Goal: Check status: Check status

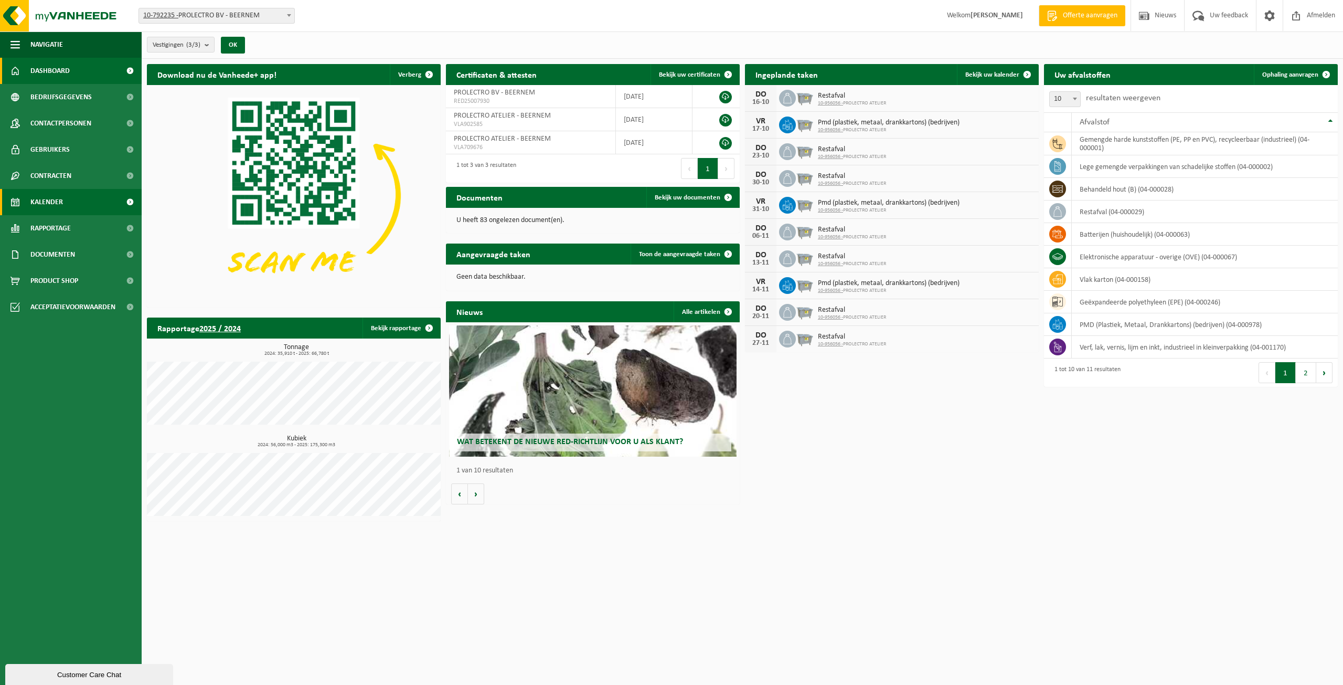
click at [42, 201] on span "Kalender" at bounding box center [46, 202] width 33 height 26
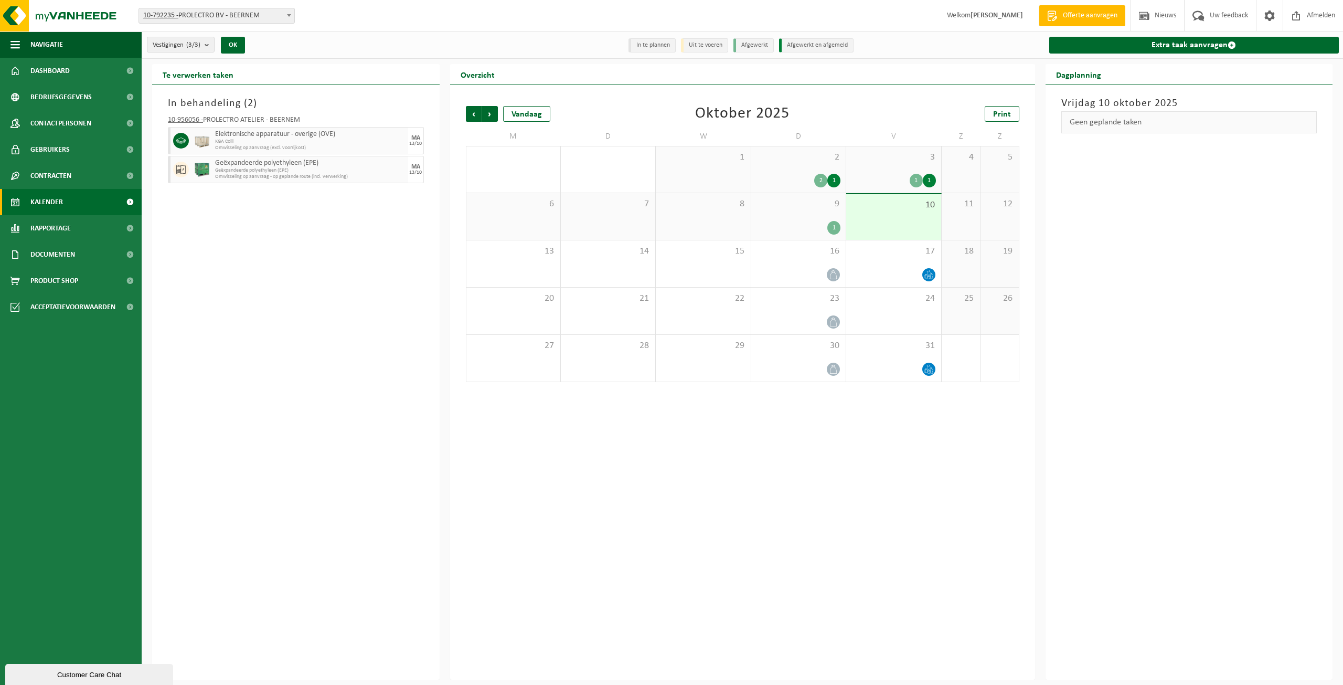
click at [823, 176] on div "2" at bounding box center [820, 181] width 13 height 14
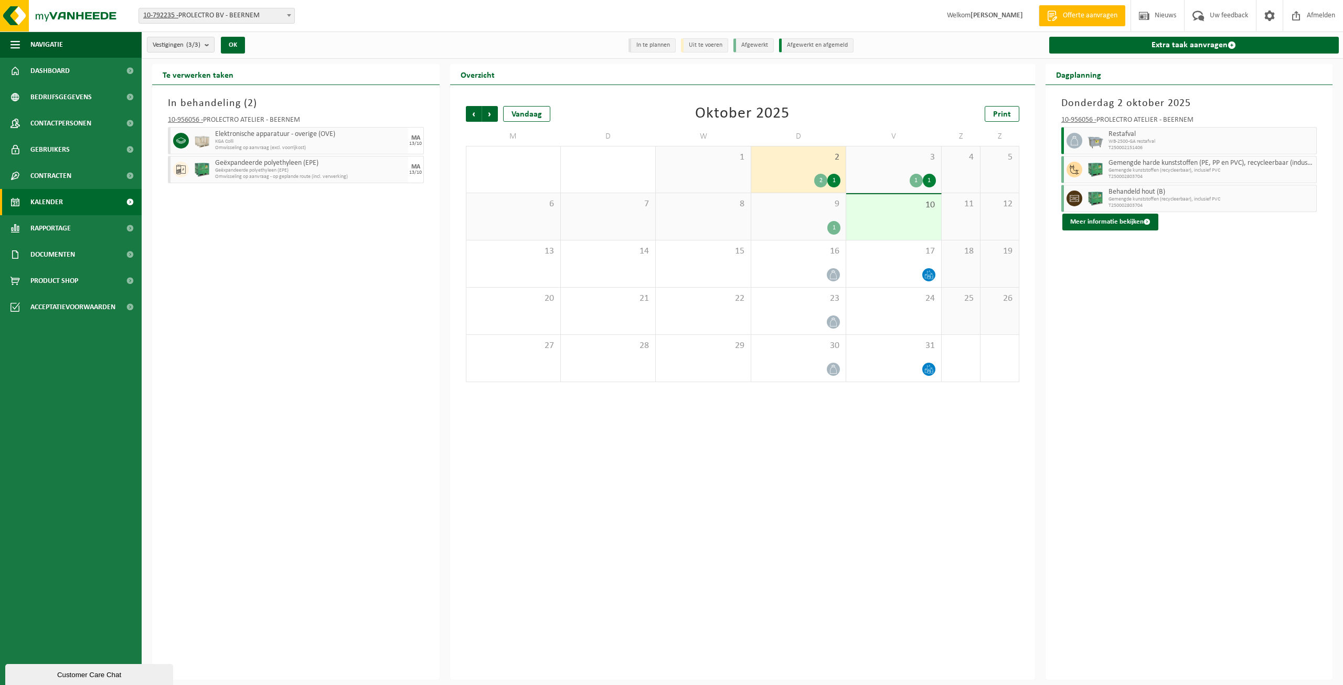
click at [901, 172] on div "3 1 1" at bounding box center [893, 169] width 94 height 46
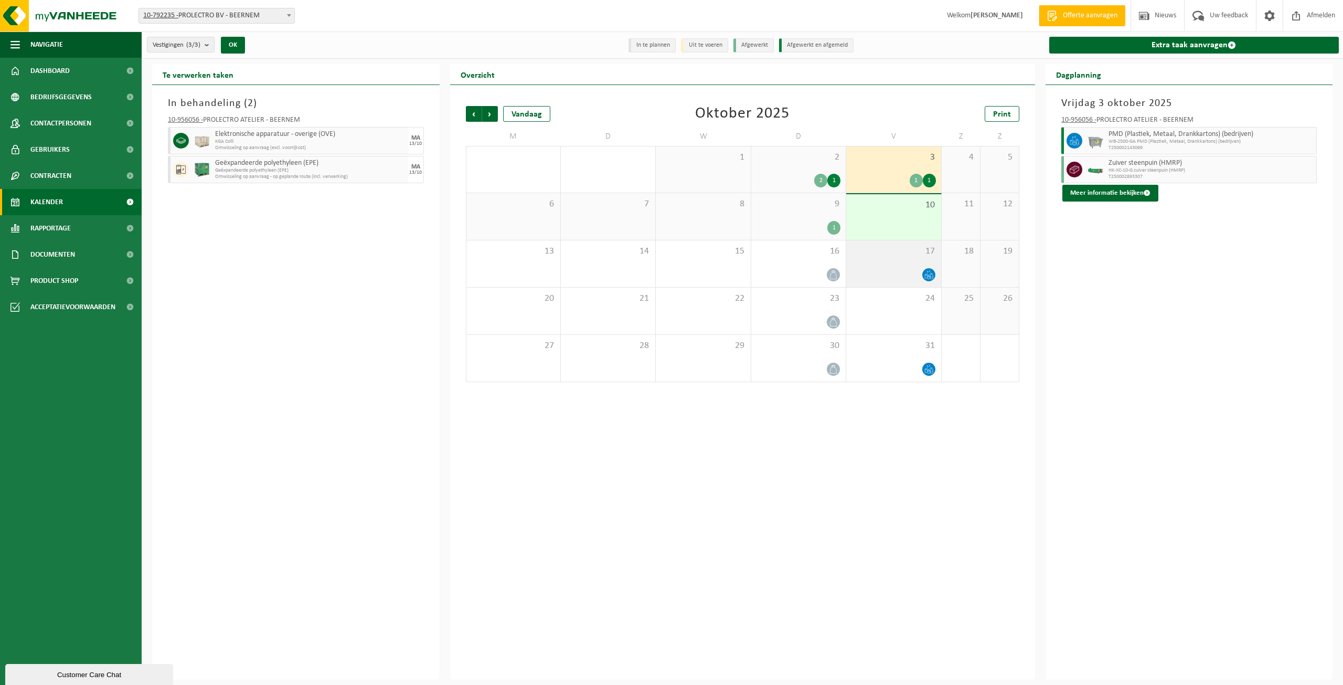
click at [912, 262] on div "17" at bounding box center [893, 263] width 94 height 47
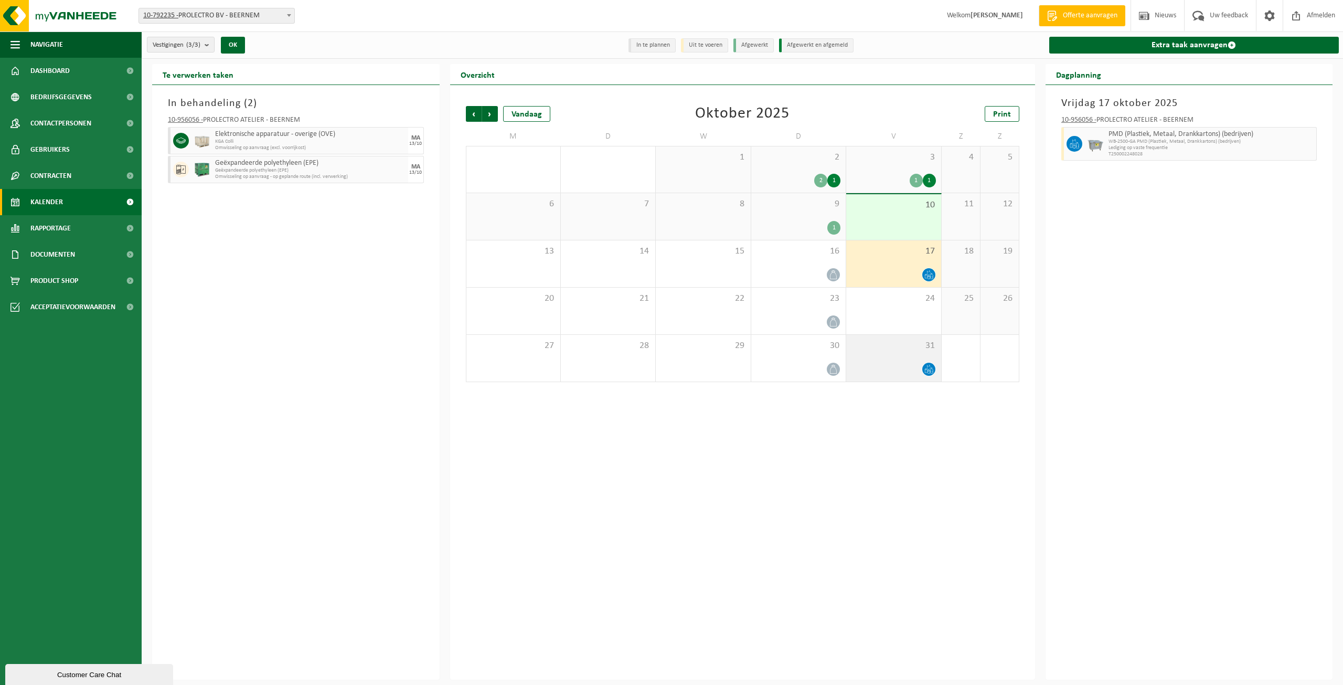
click at [902, 363] on div at bounding box center [893, 369] width 84 height 14
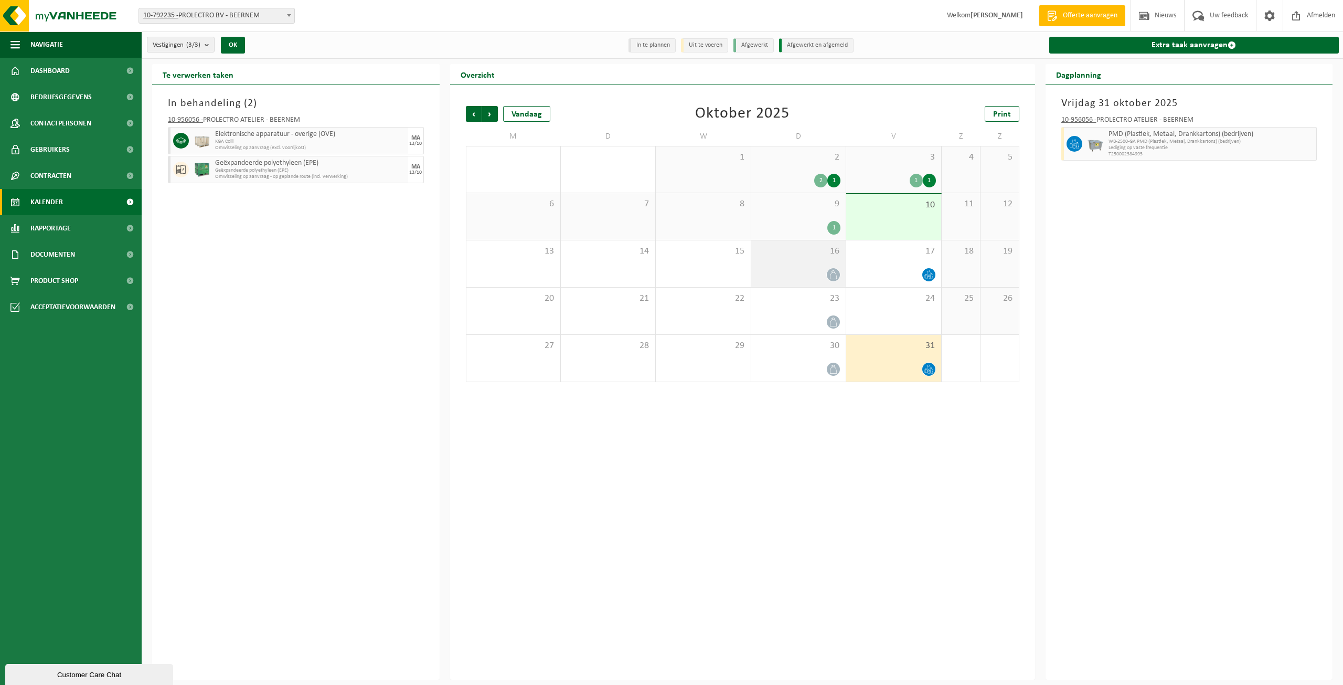
click at [836, 265] on div "16" at bounding box center [798, 263] width 94 height 47
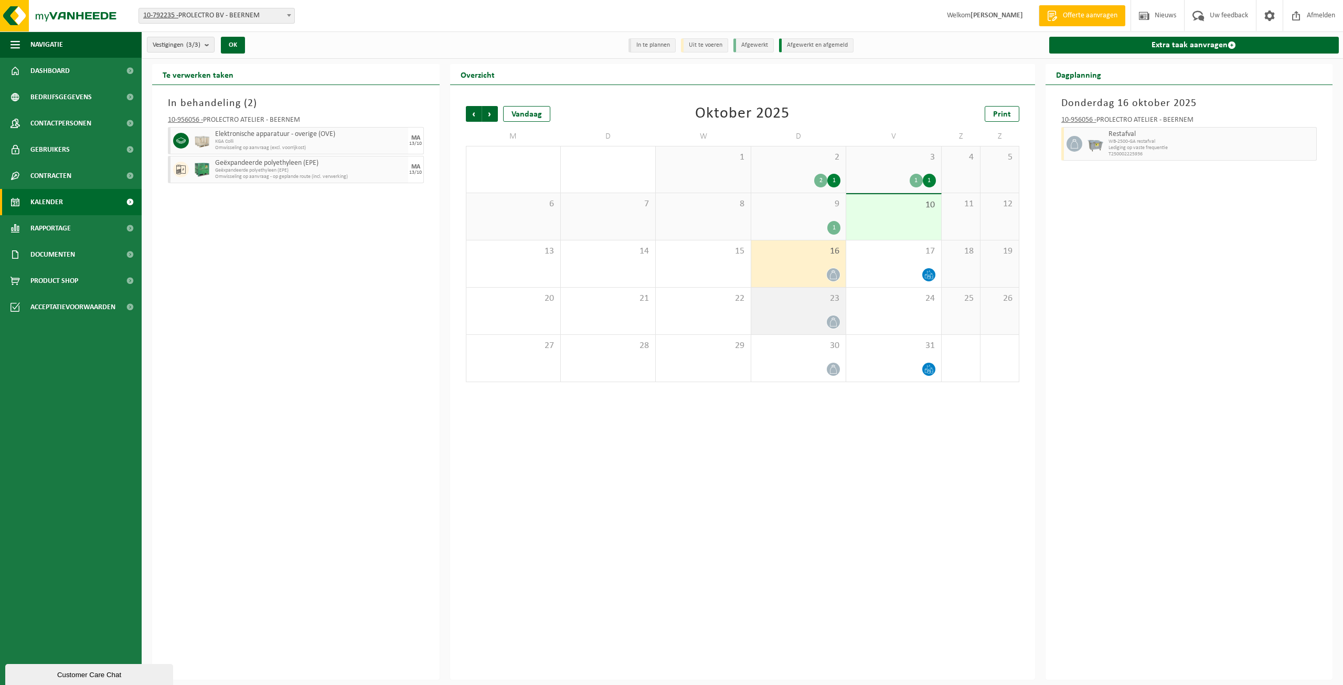
click at [805, 307] on div "23" at bounding box center [798, 310] width 94 height 47
click at [804, 354] on div "30" at bounding box center [798, 358] width 94 height 47
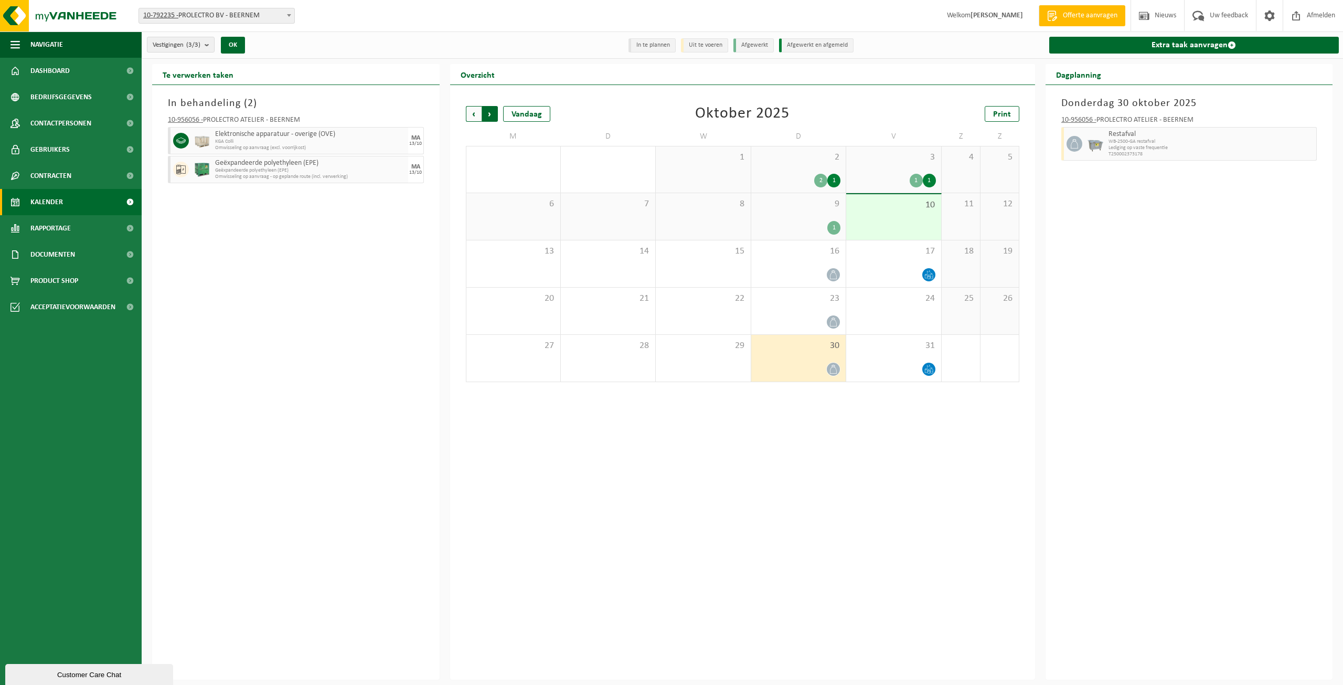
click at [476, 116] on span "Vorige" at bounding box center [474, 114] width 16 height 16
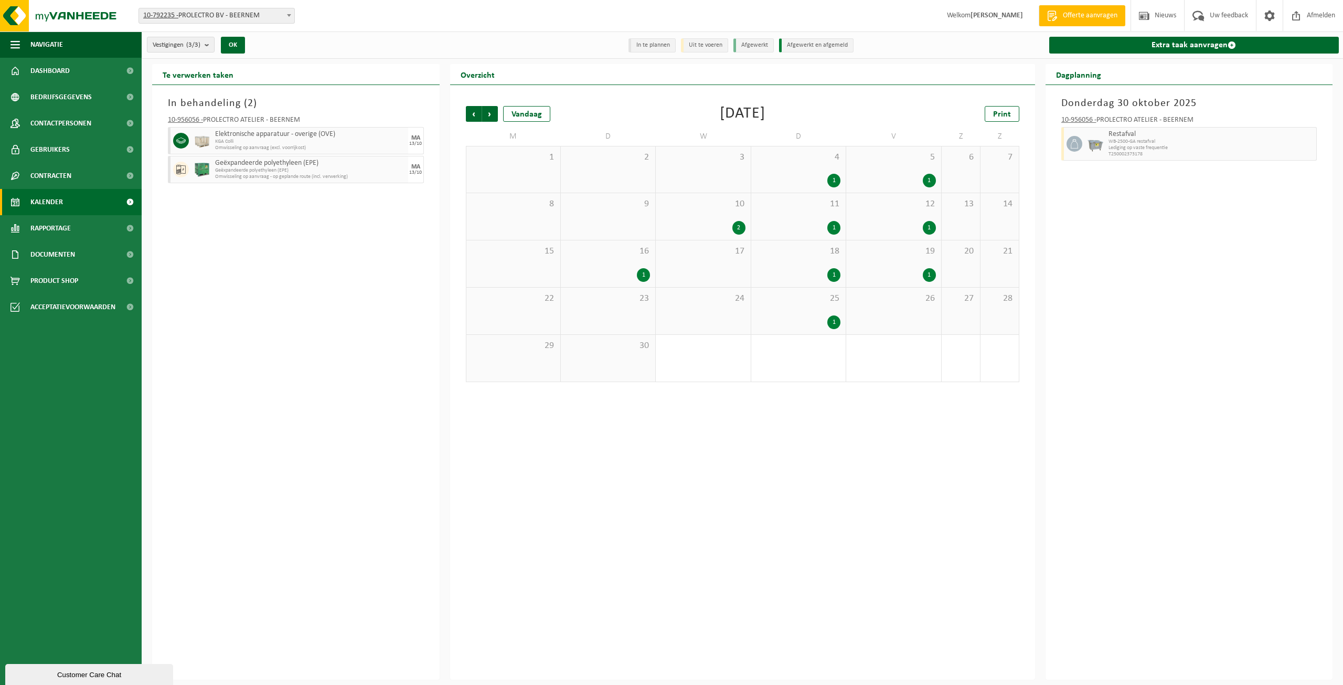
click at [824, 309] on div "25 1" at bounding box center [798, 310] width 94 height 47
click at [815, 259] on div "18 1" at bounding box center [798, 263] width 94 height 47
click at [808, 226] on div "1" at bounding box center [798, 228] width 84 height 14
click at [794, 174] on div "1" at bounding box center [798, 181] width 84 height 14
click at [494, 117] on span "Volgende" at bounding box center [490, 114] width 16 height 16
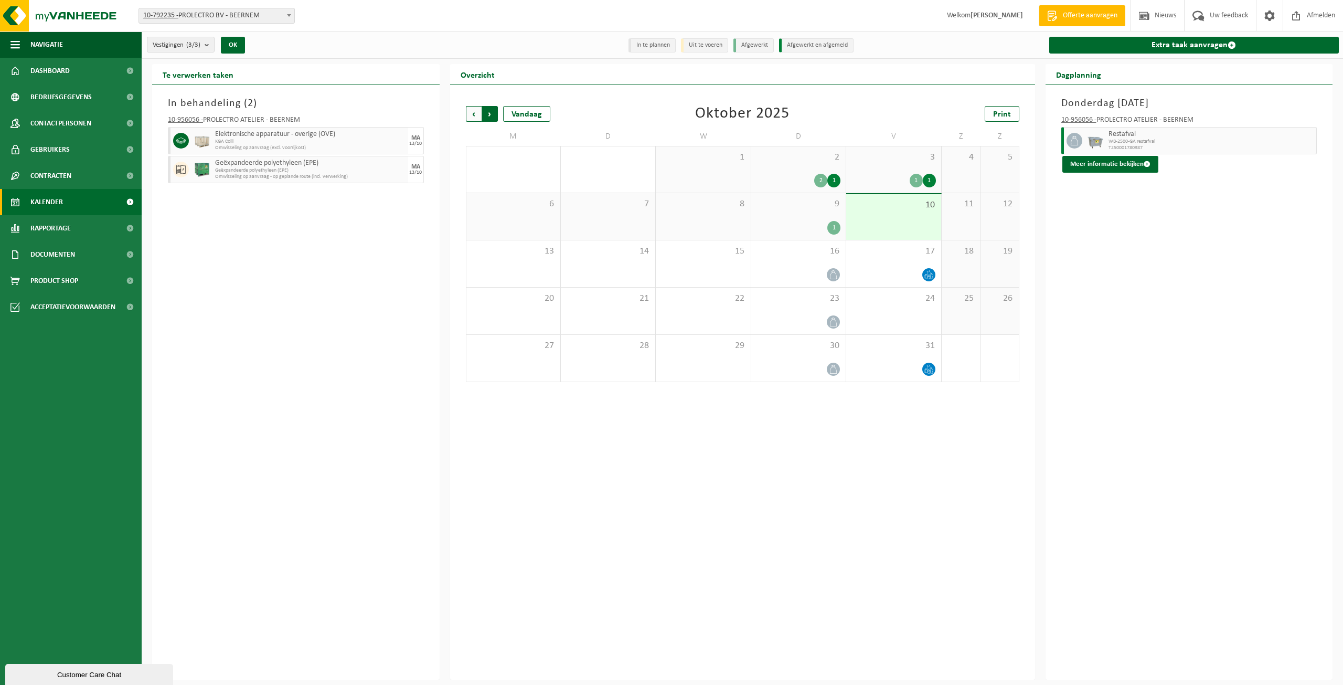
click at [478, 112] on span "Vorige" at bounding box center [474, 114] width 16 height 16
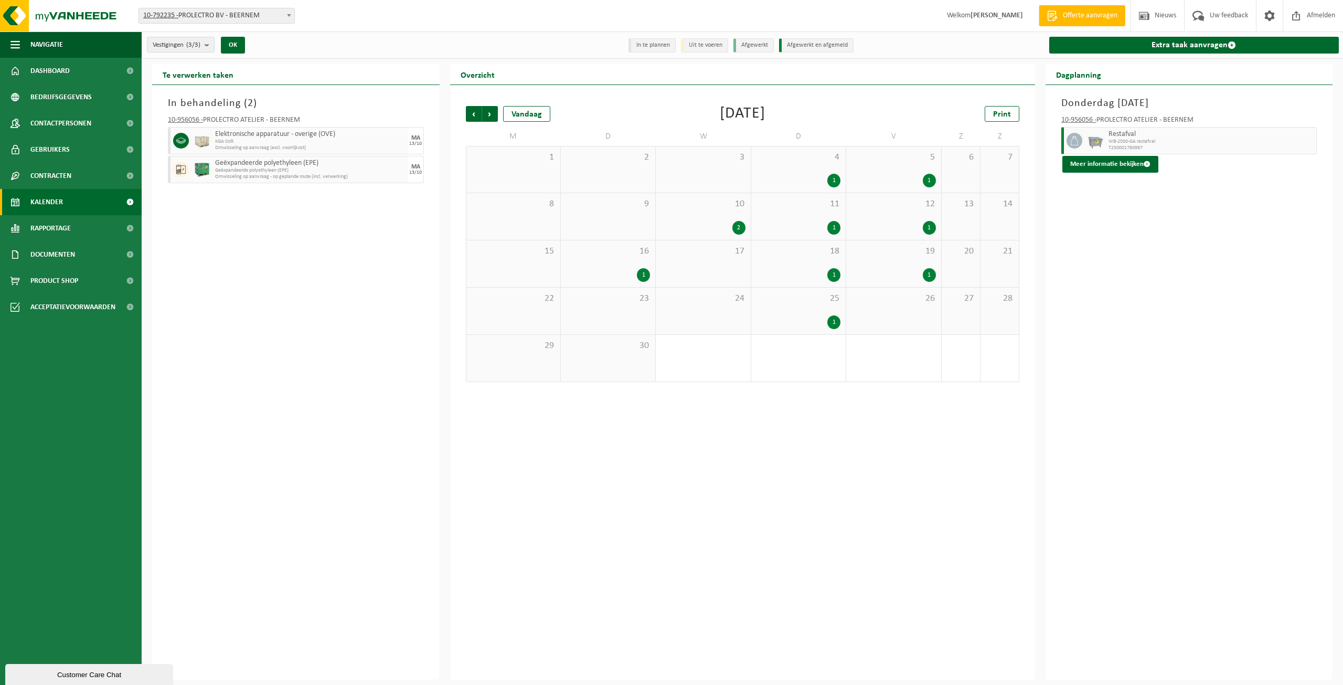
click at [737, 226] on div "2" at bounding box center [738, 228] width 13 height 14
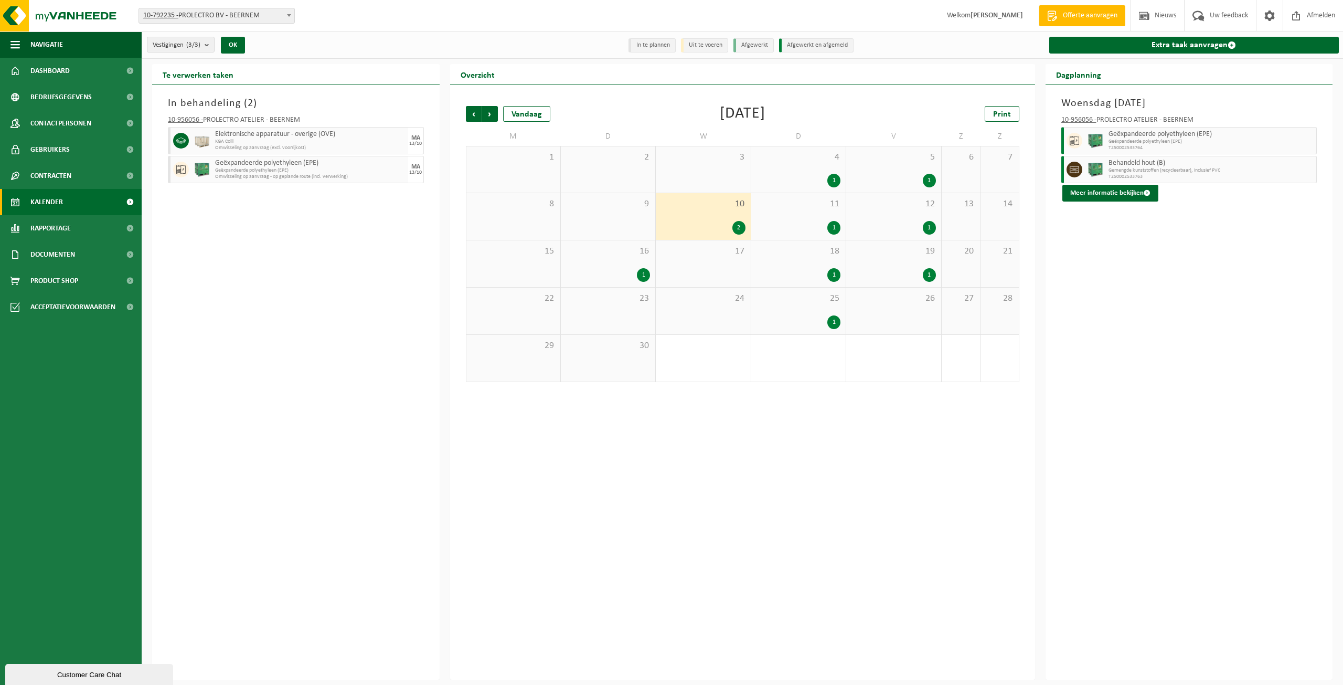
click at [641, 274] on div "1" at bounding box center [643, 275] width 13 height 14
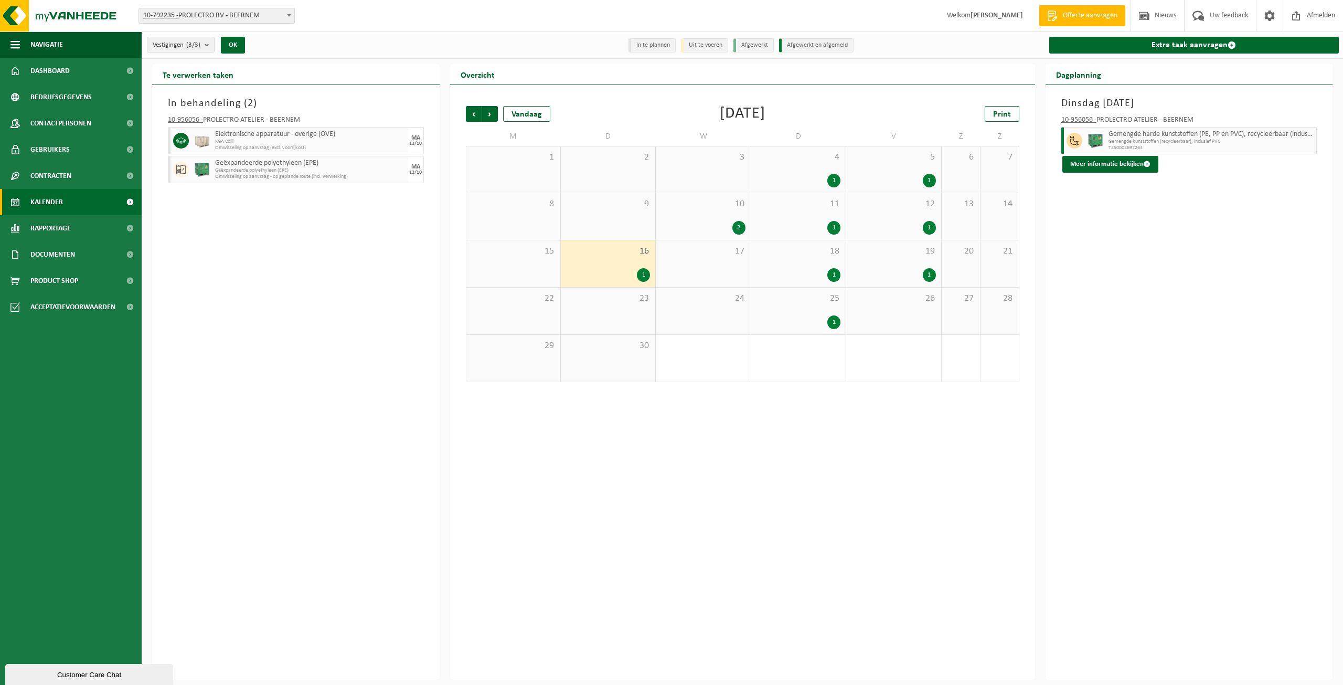
click at [830, 184] on div "1" at bounding box center [833, 181] width 13 height 14
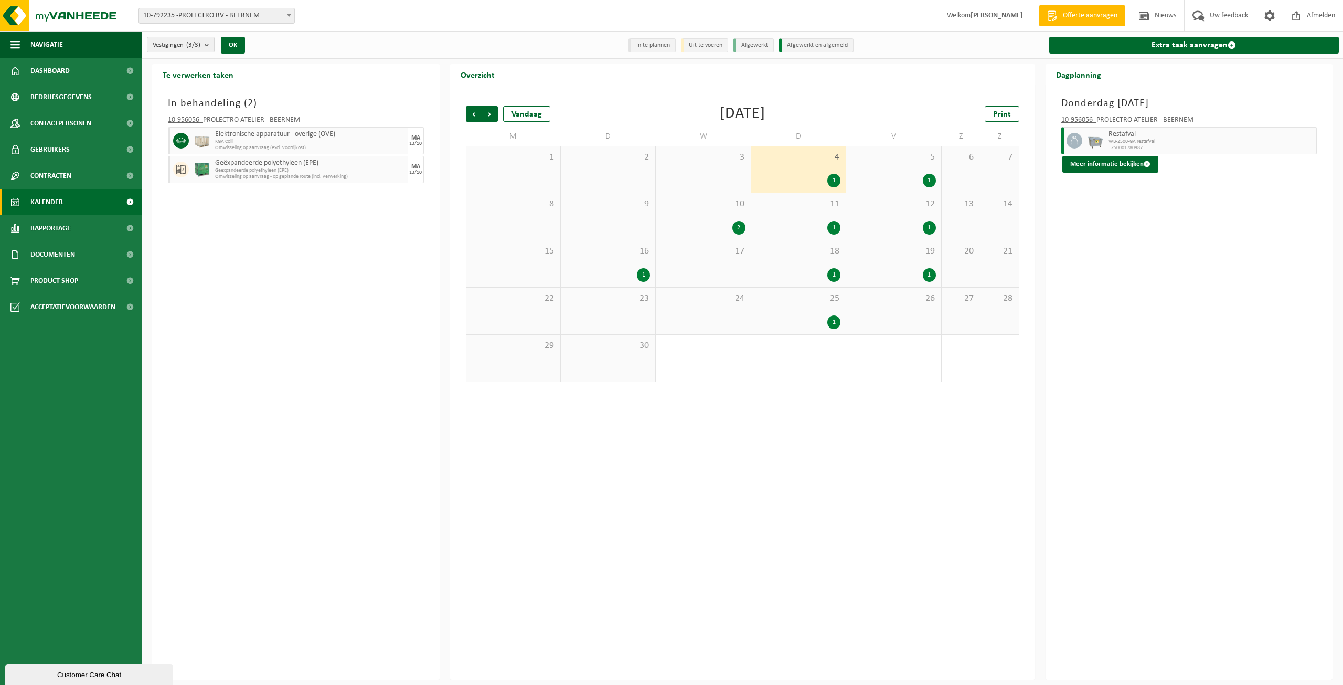
click at [835, 231] on div "1" at bounding box center [833, 228] width 13 height 14
click at [929, 182] on div "1" at bounding box center [929, 181] width 13 height 14
click at [929, 226] on div "1" at bounding box center [929, 228] width 13 height 14
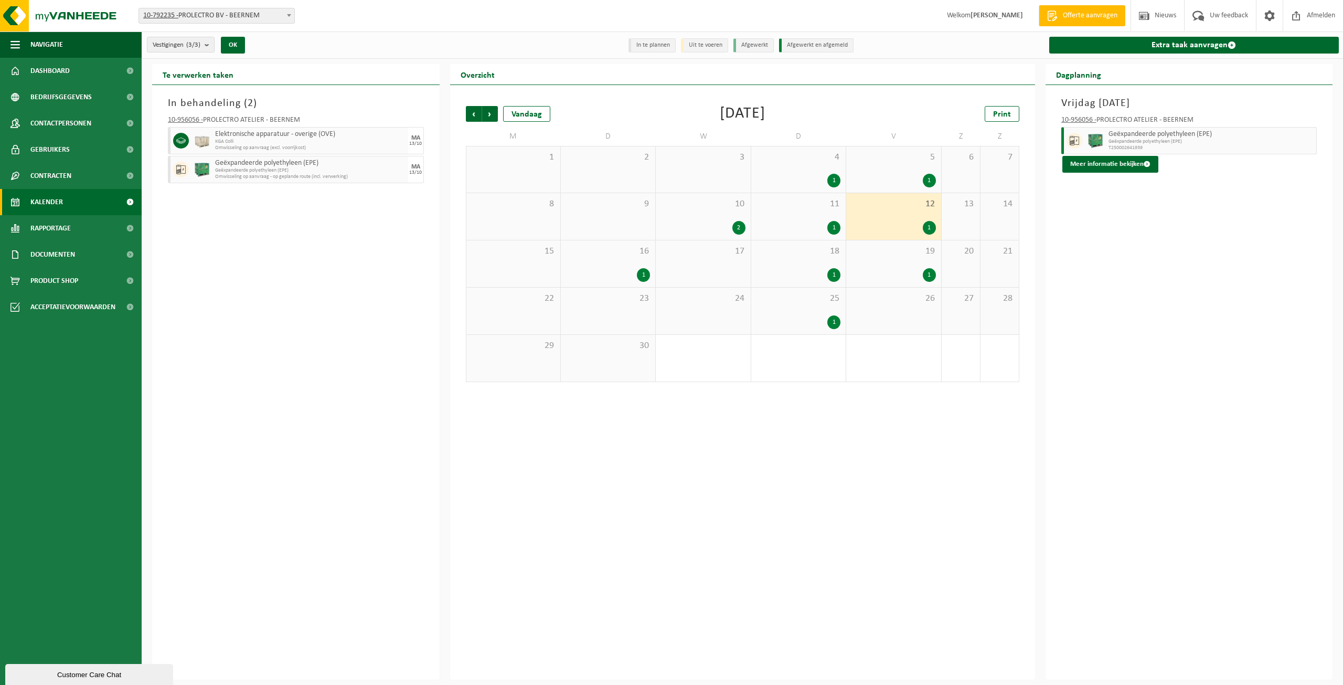
click at [927, 275] on div "1" at bounding box center [929, 275] width 13 height 14
click at [829, 275] on div "1" at bounding box center [833, 275] width 13 height 14
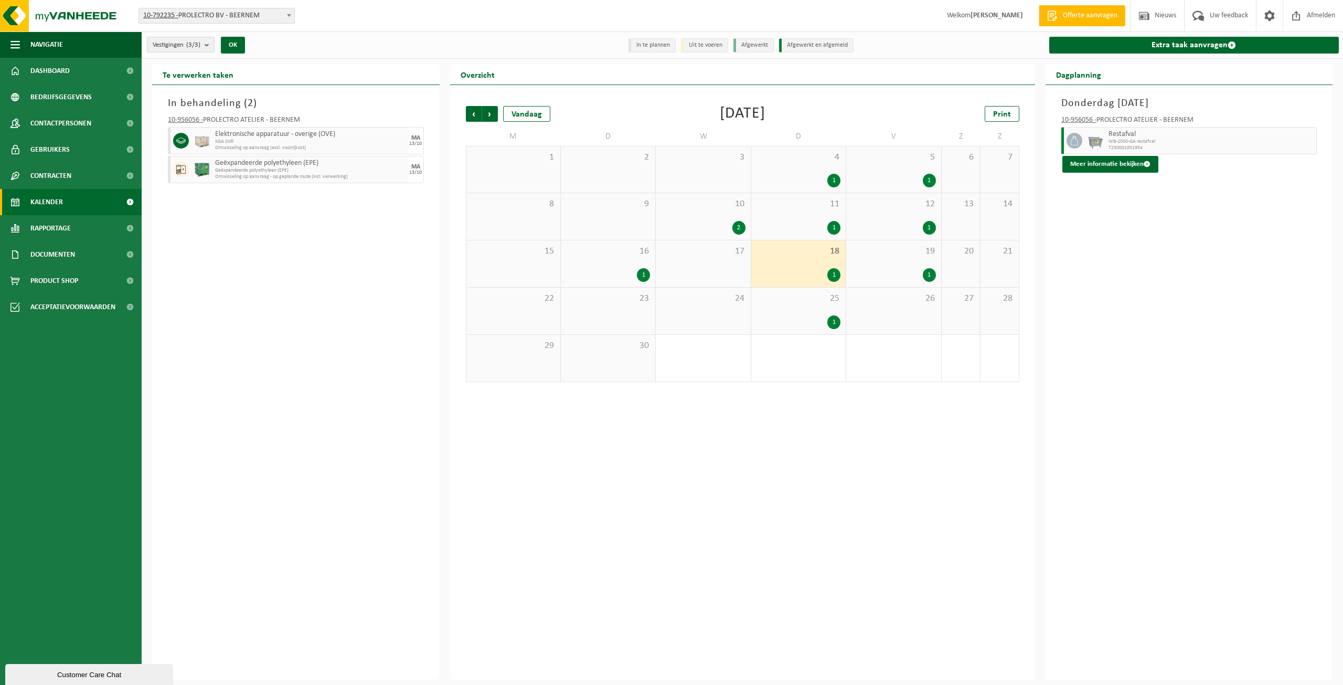
click at [832, 317] on div "1" at bounding box center [833, 322] width 13 height 14
click at [475, 116] on span "Vorige" at bounding box center [474, 114] width 16 height 16
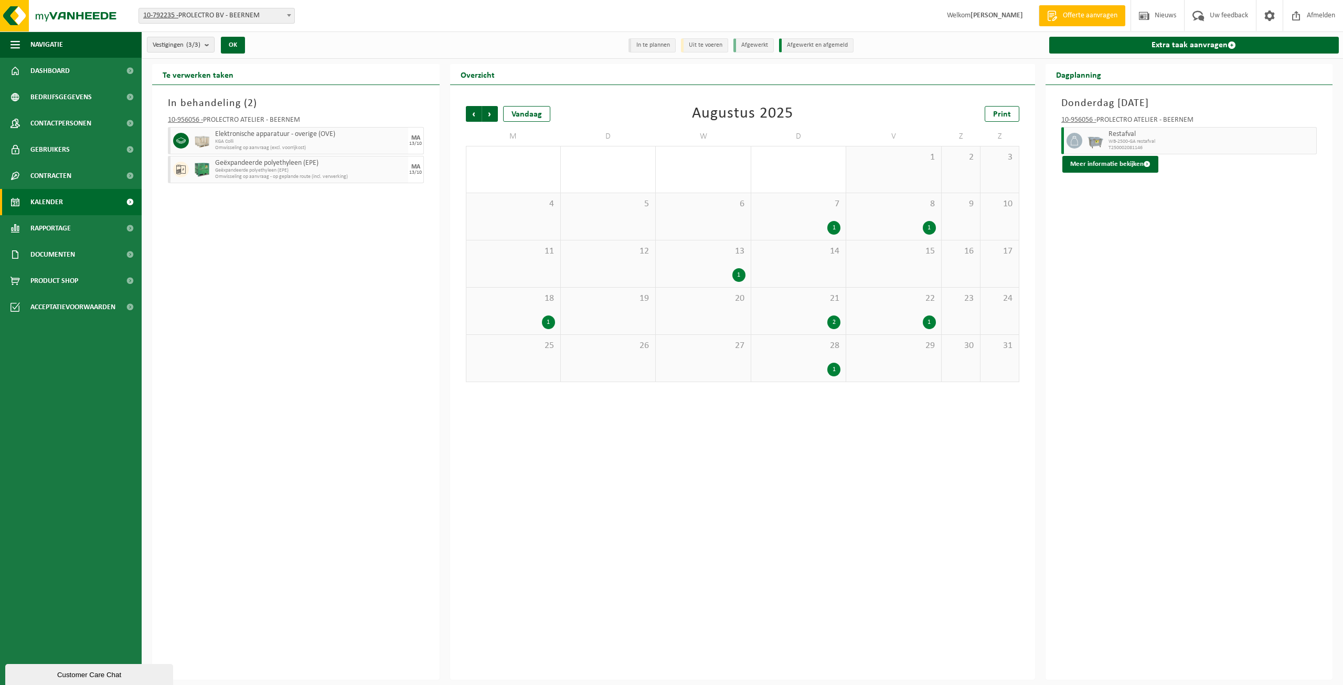
click at [934, 324] on div "1" at bounding box center [929, 322] width 13 height 14
click at [834, 322] on div "2" at bounding box center [833, 322] width 13 height 14
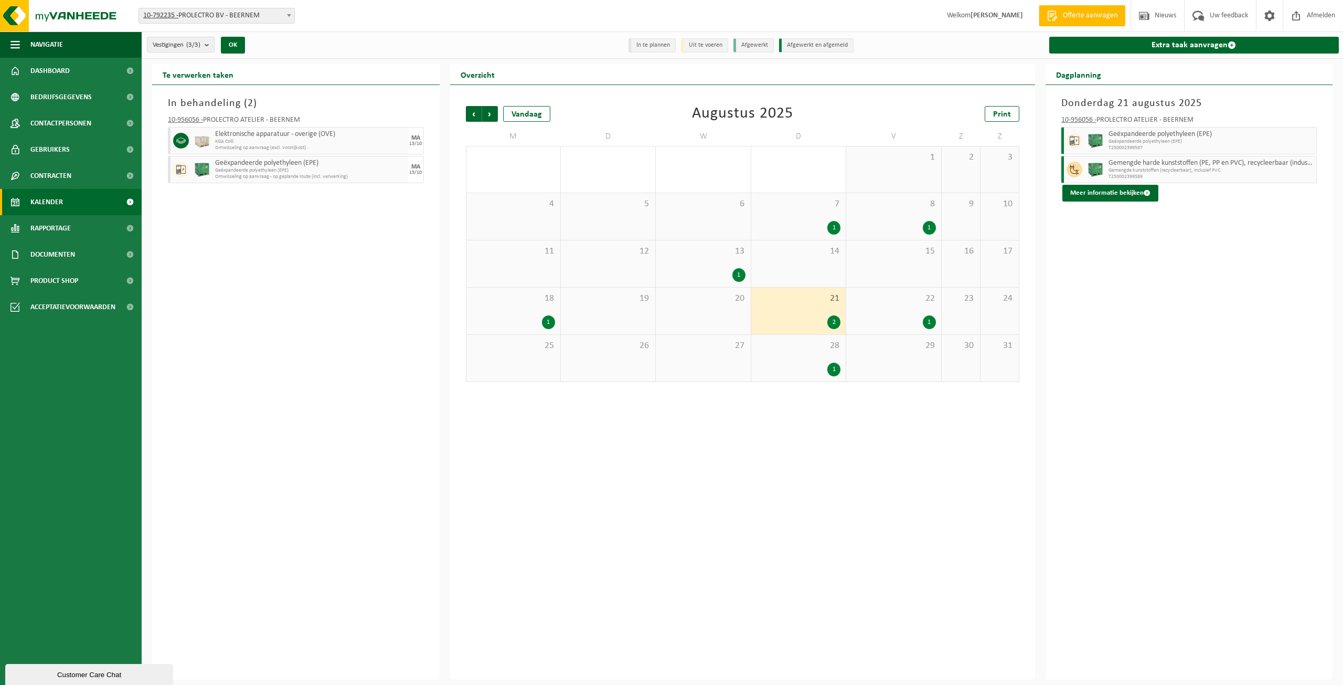
click at [830, 369] on div "1" at bounding box center [833, 369] width 13 height 14
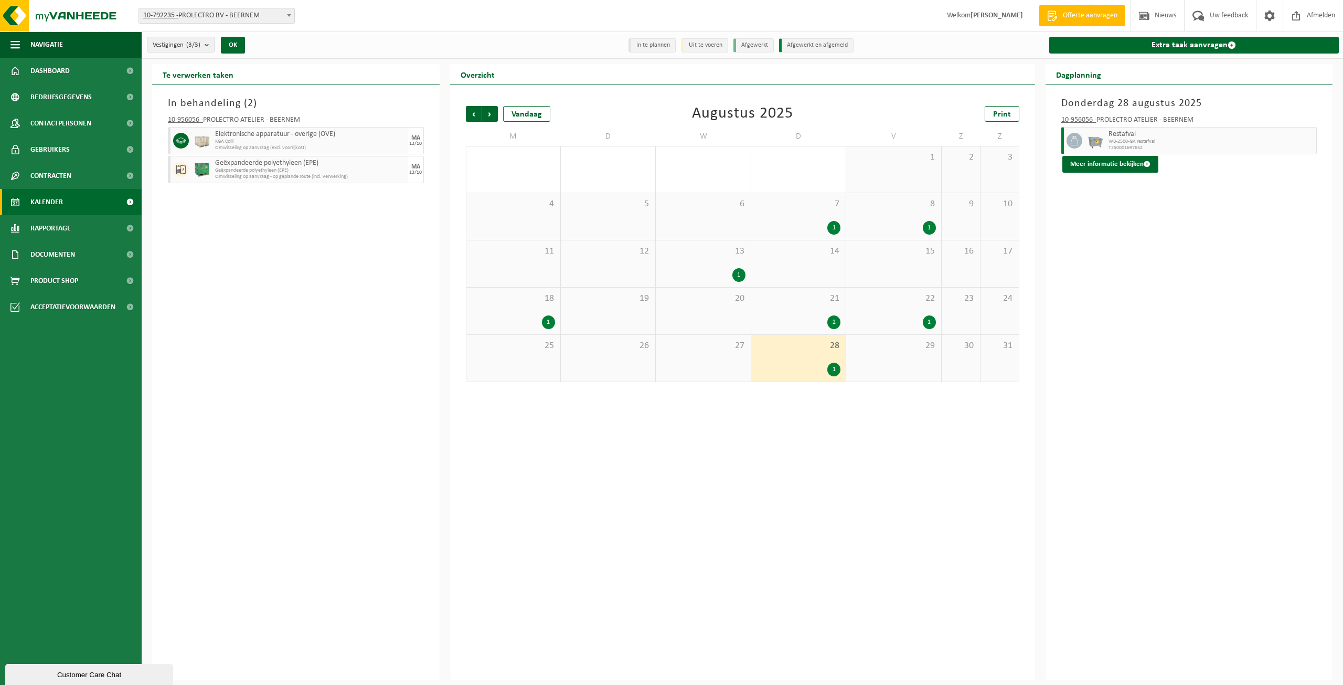
click at [741, 266] on div "13 1" at bounding box center [703, 263] width 94 height 47
click at [544, 321] on div "1" at bounding box center [548, 322] width 13 height 14
click at [835, 227] on div "1" at bounding box center [833, 228] width 13 height 14
click at [924, 227] on div "1" at bounding box center [929, 228] width 13 height 14
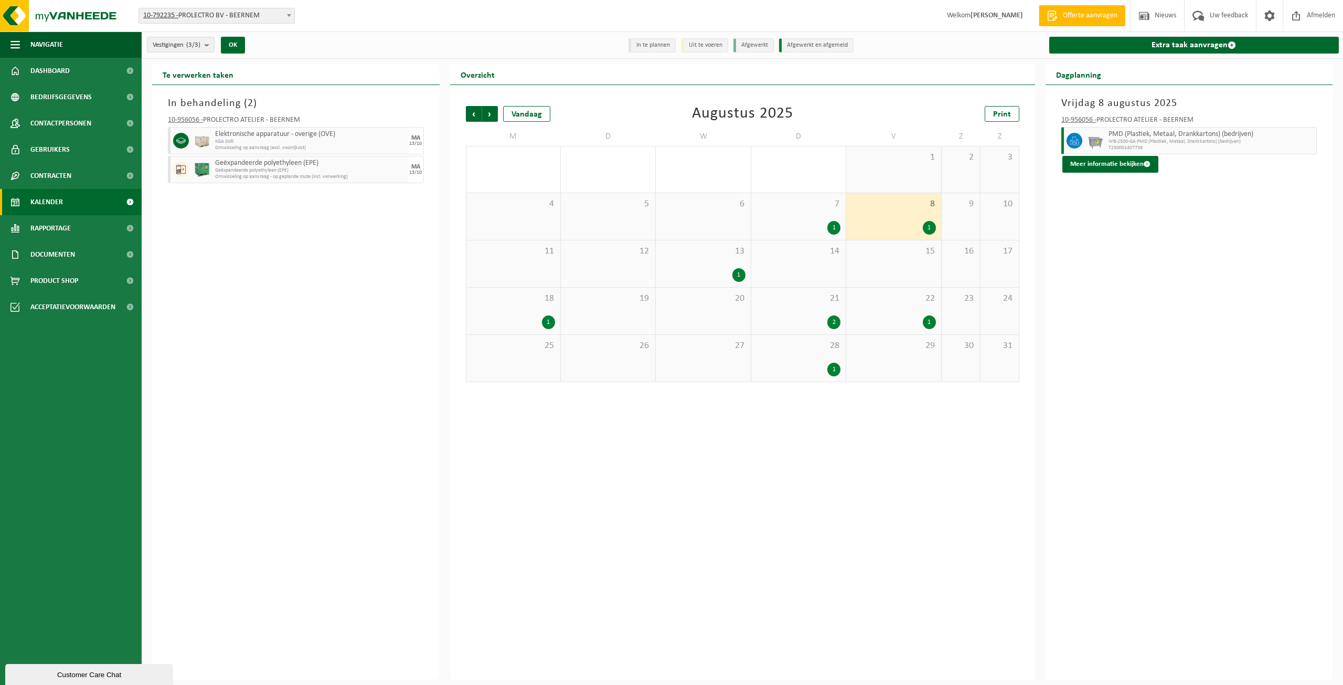
click at [201, 169] on img at bounding box center [202, 170] width 16 height 16
drag, startPoint x: 248, startPoint y: 176, endPoint x: 360, endPoint y: 184, distance: 113.1
click at [362, 183] on div "10-956056 - PROLECTRO ATELIER - BEERNEM Elektronische apparatuur - overige (OVE…" at bounding box center [296, 147] width 266 height 73
click at [304, 203] on div "In behandeling ( 2 ) 10-956056 - PROLECTRO ATELIER - BEERNEM Elektronische appa…" at bounding box center [295, 382] width 287 height 594
click at [221, 172] on span "Geëxpandeerde polyethyleen (EPE)" at bounding box center [310, 170] width 190 height 6
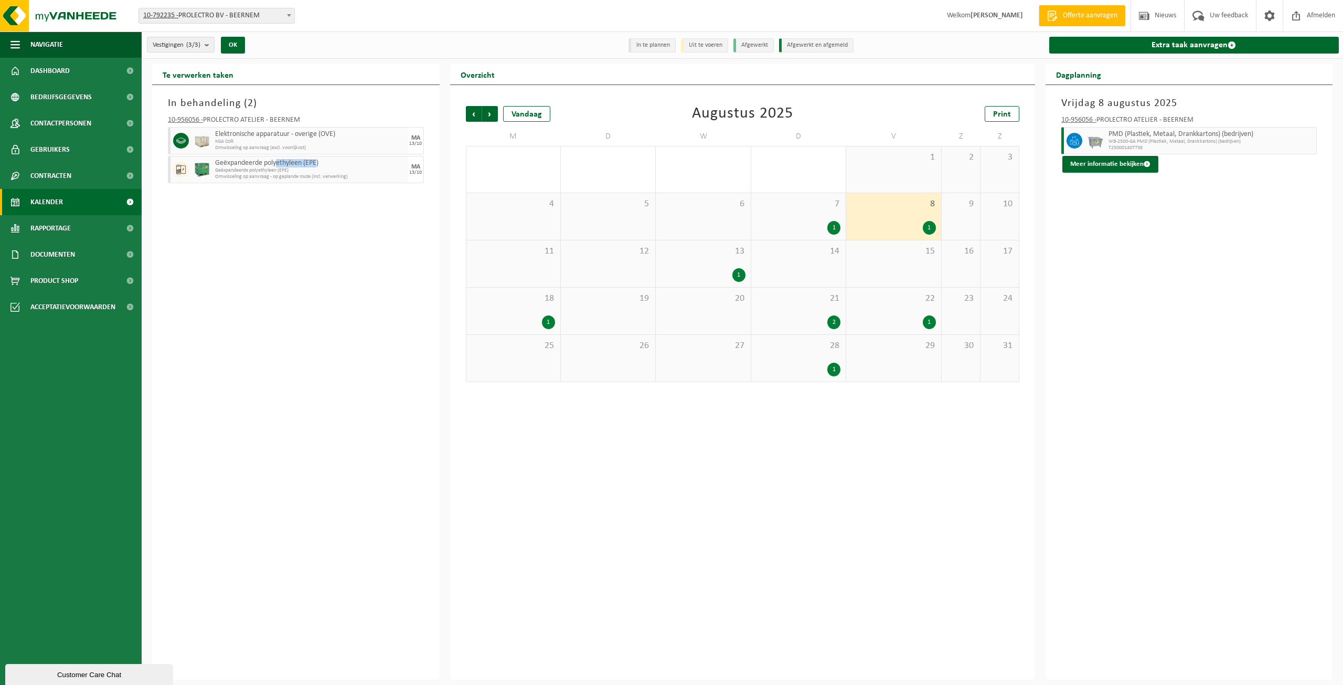
drag, startPoint x: 276, startPoint y: 158, endPoint x: 317, endPoint y: 164, distance: 41.3
click at [317, 164] on span "Geëxpandeerde polyethyleen (EPE)" at bounding box center [310, 163] width 190 height 8
click at [72, 177] on link "Contracten" at bounding box center [71, 176] width 142 height 26
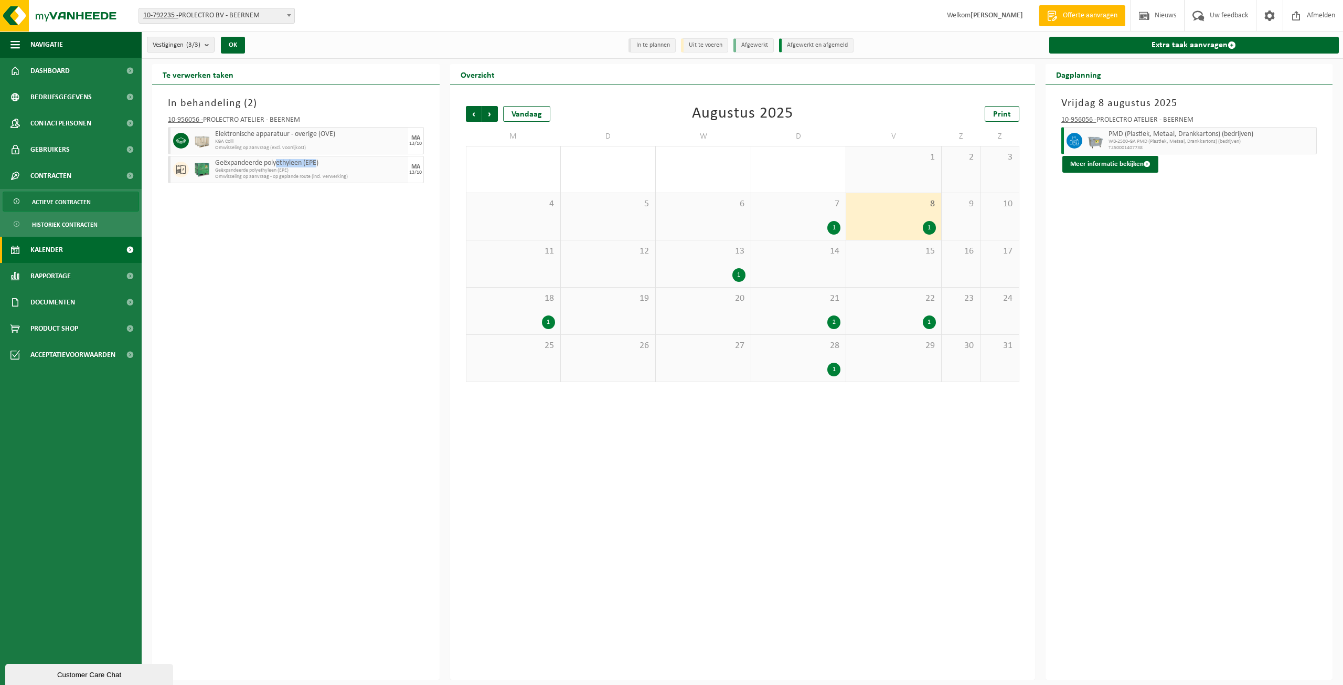
click at [71, 206] on span "Actieve contracten" at bounding box center [61, 202] width 59 height 20
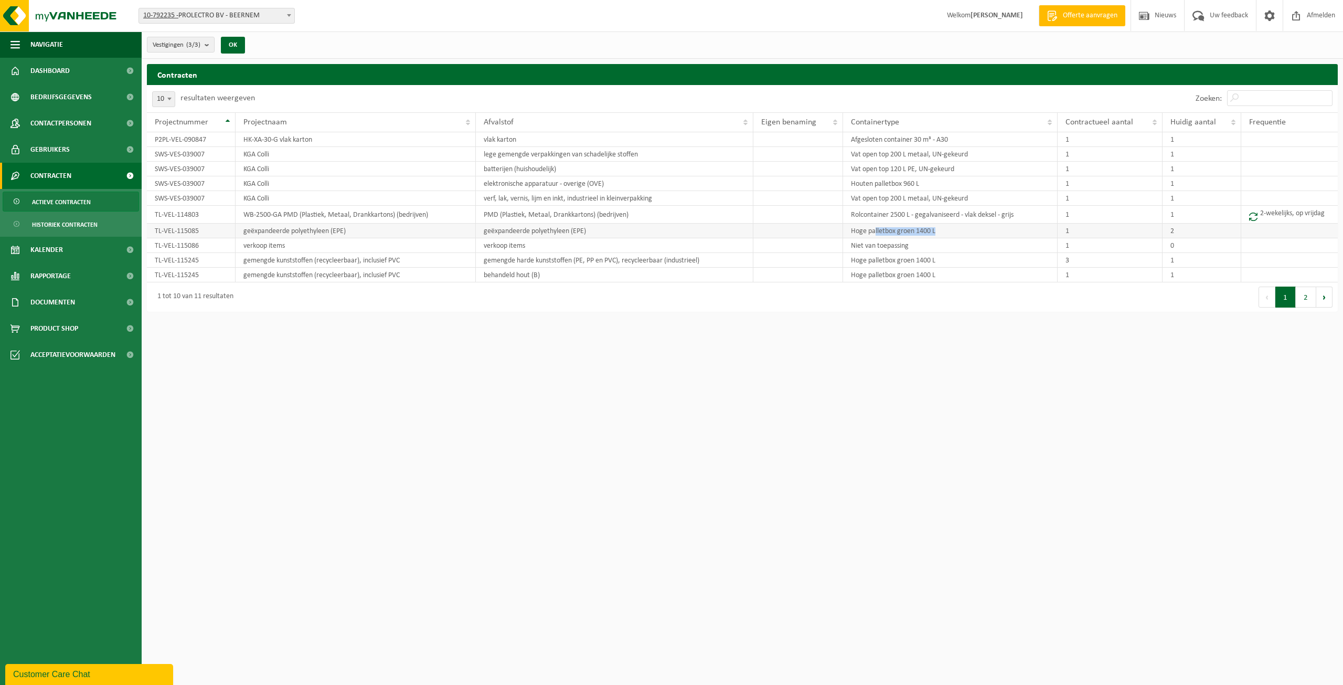
drag, startPoint x: 944, startPoint y: 233, endPoint x: 875, endPoint y: 231, distance: 69.8
click at [875, 231] on td "Hoge palletbox groen 1400 L" at bounding box center [950, 230] width 215 height 15
